Goal: Task Accomplishment & Management: Manage account settings

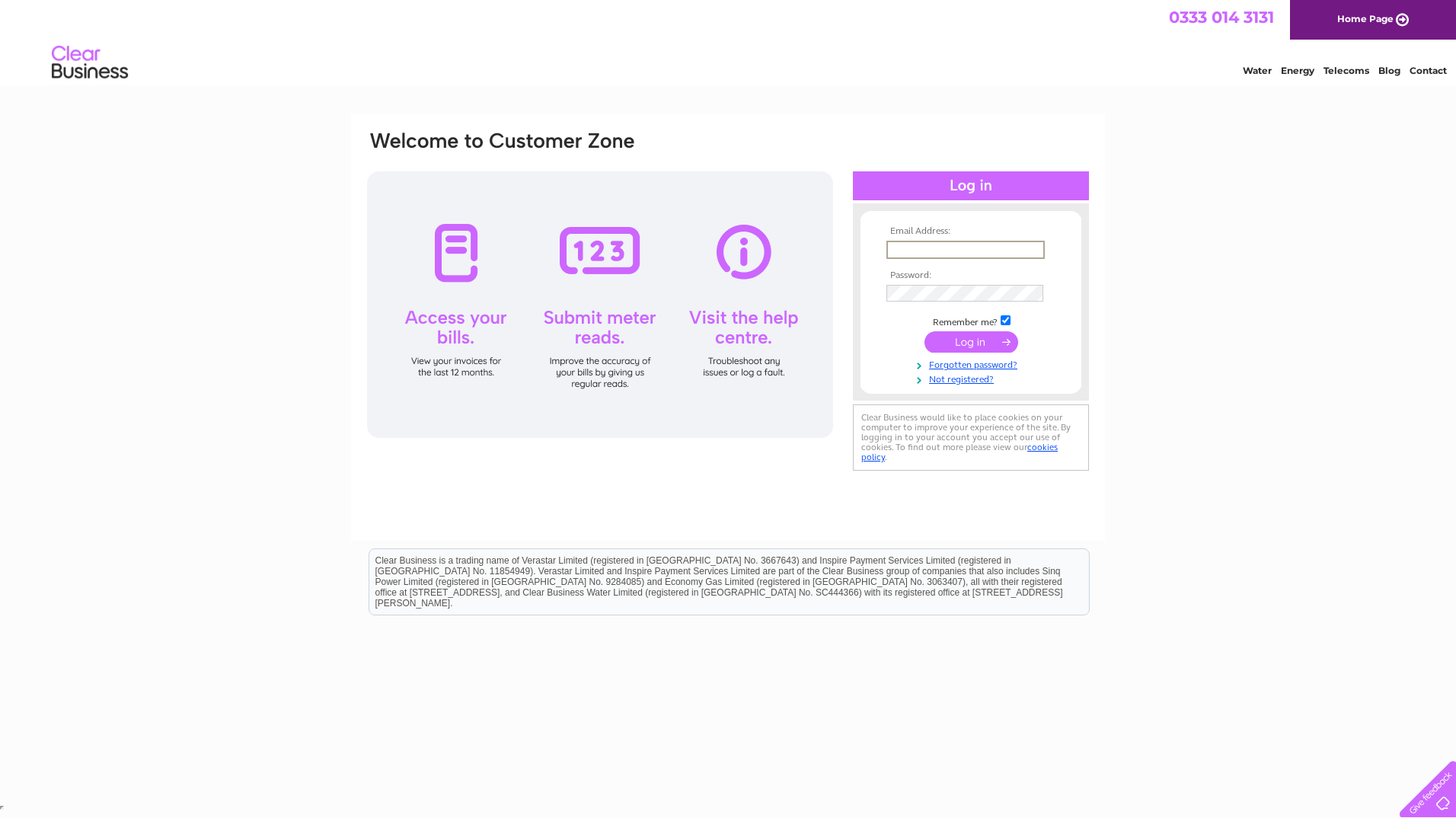
click at [903, 244] on input "text" at bounding box center [966, 250] width 158 height 18
type input "[EMAIL_ADDRESS][DOMAIN_NAME]"
click at [925, 331] on input "submit" at bounding box center [971, 342] width 94 height 21
click at [971, 339] on input "submit" at bounding box center [971, 340] width 94 height 21
click at [968, 343] on input "submit" at bounding box center [971, 340] width 94 height 21
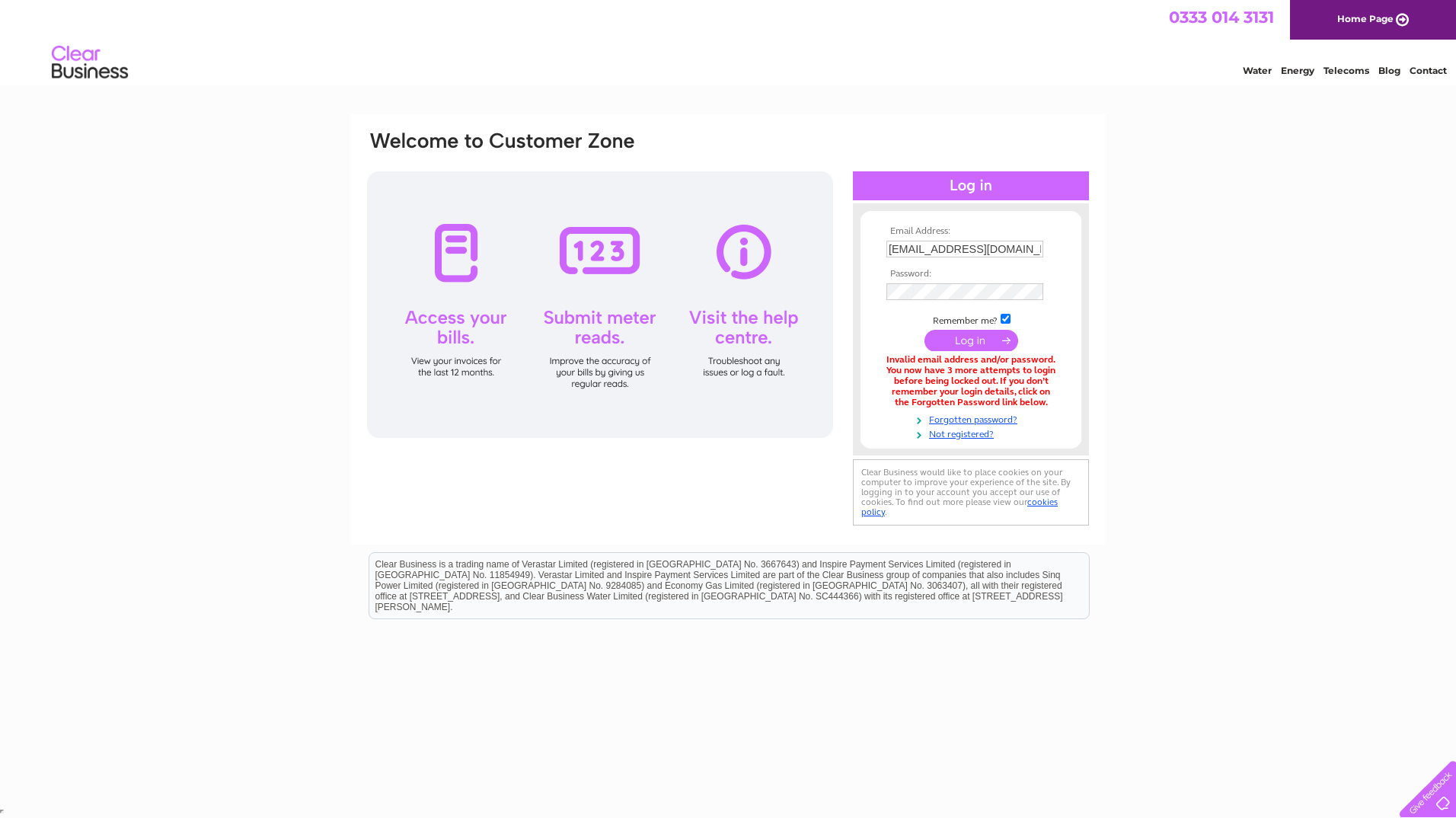
click at [967, 341] on input "submit" at bounding box center [971, 340] width 94 height 21
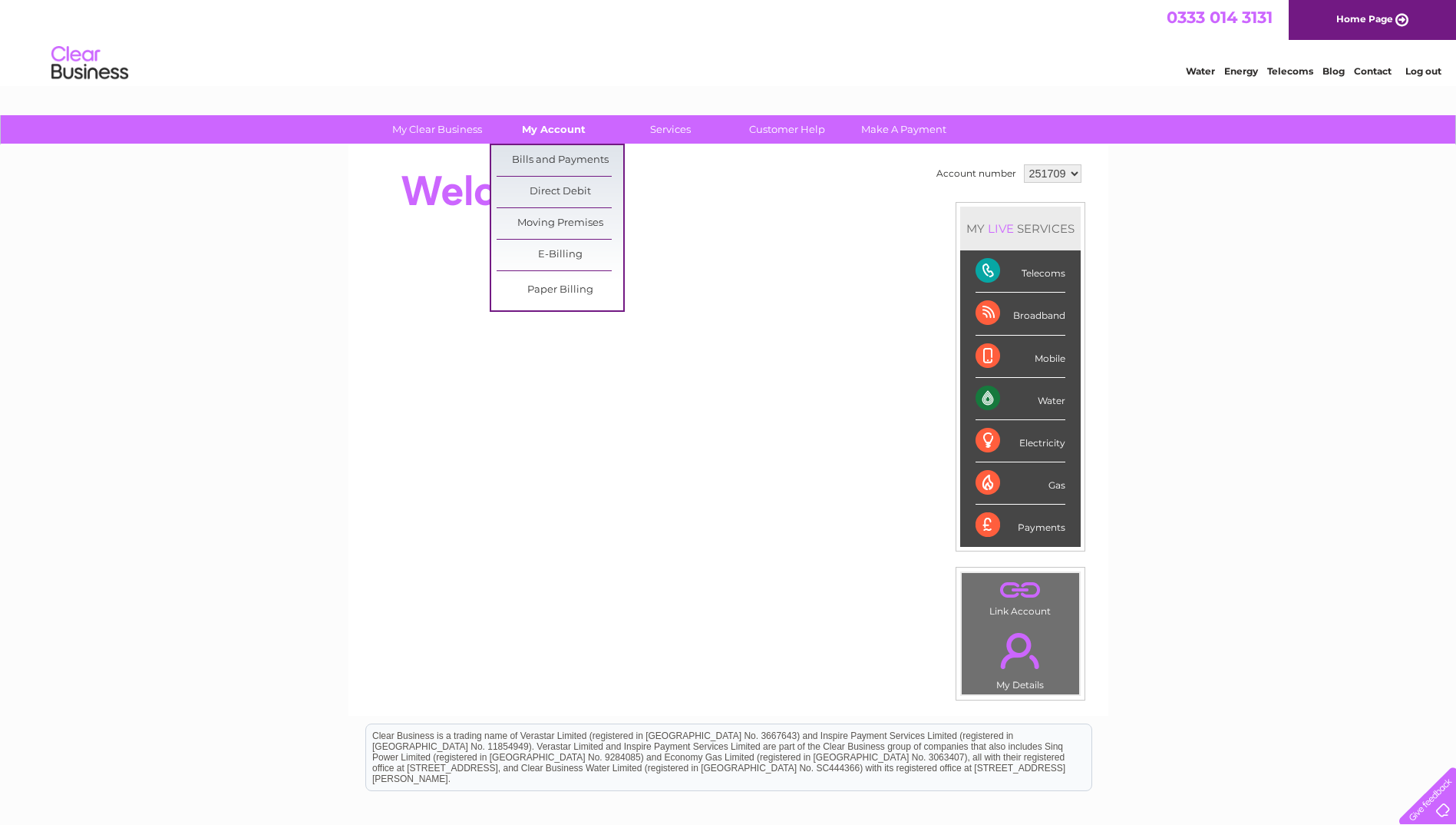
click at [548, 132] on link "My Account" at bounding box center [554, 130] width 127 height 28
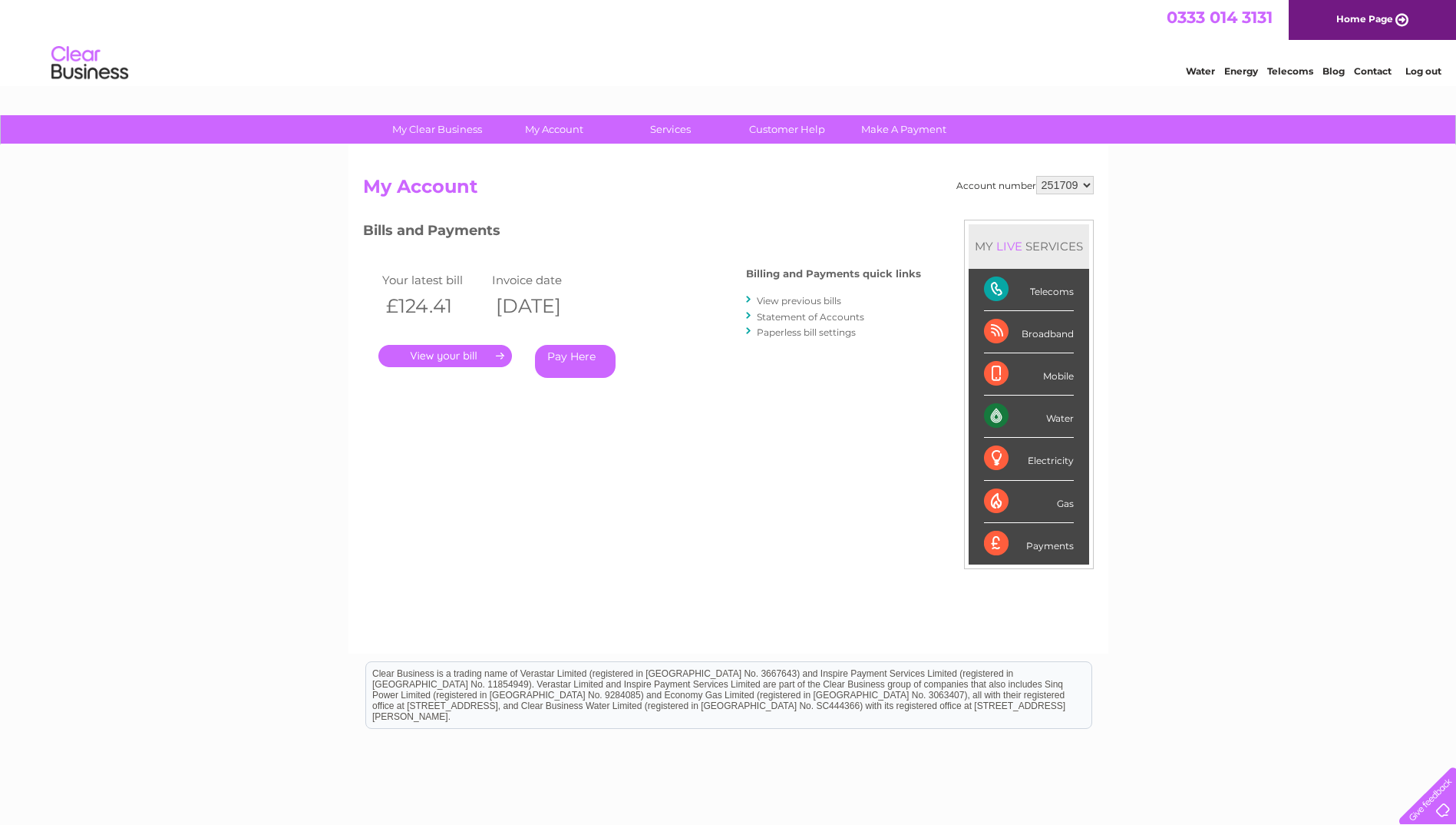
click at [416, 356] on link "." at bounding box center [445, 356] width 134 height 22
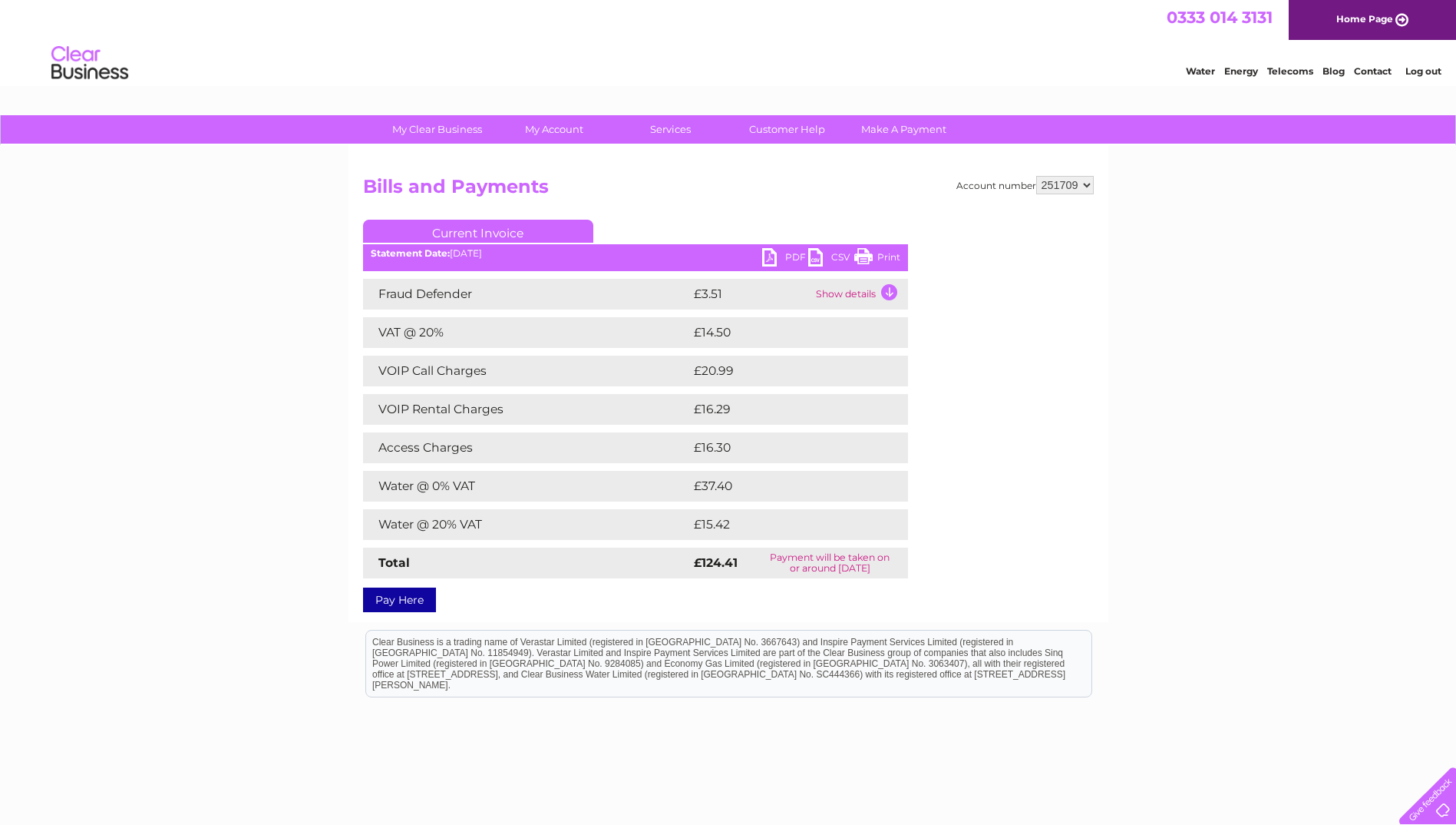
click at [884, 250] on link "Print" at bounding box center [877, 259] width 46 height 22
